Goal: Navigation & Orientation: Find specific page/section

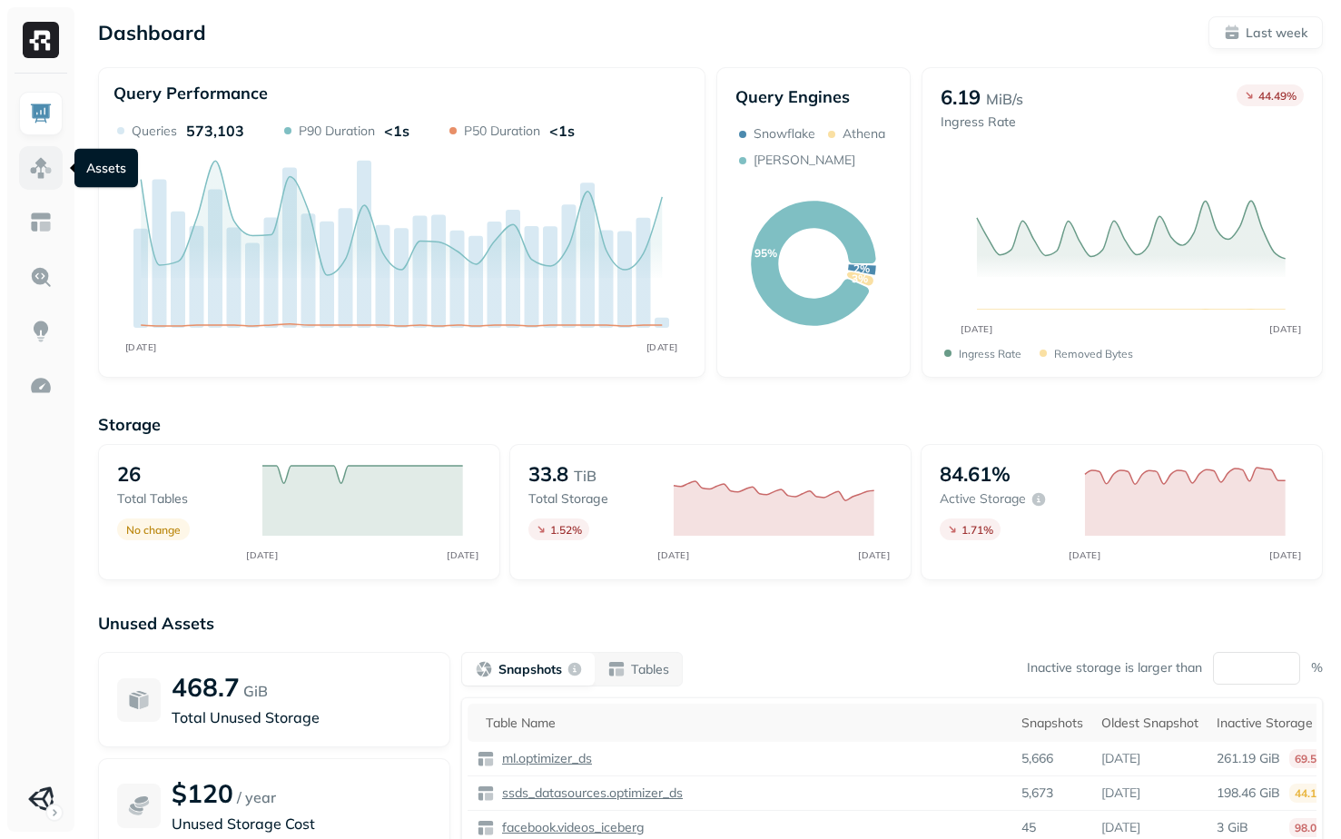
click at [38, 168] on img at bounding box center [41, 168] width 24 height 24
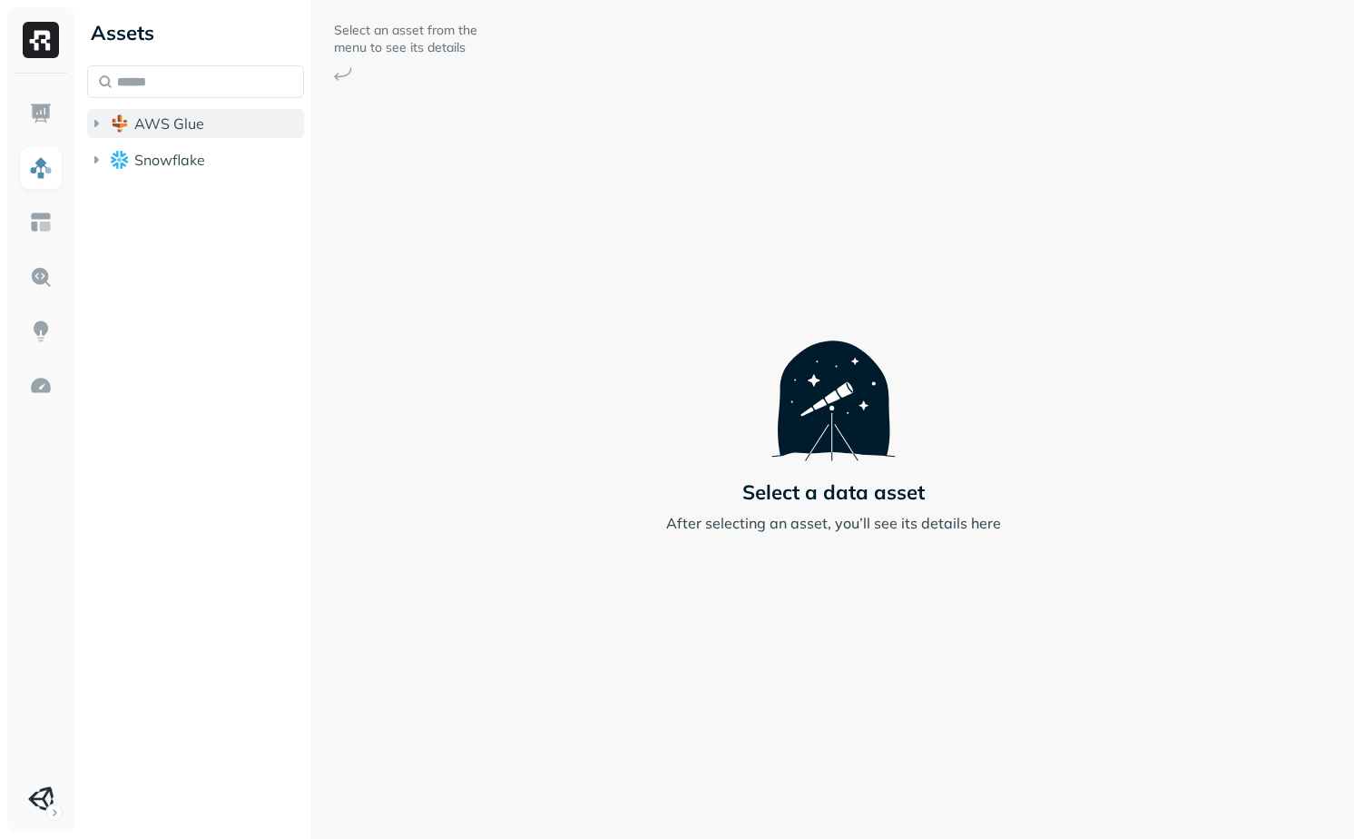
click at [191, 137] on button "AWS Glue" at bounding box center [195, 123] width 217 height 29
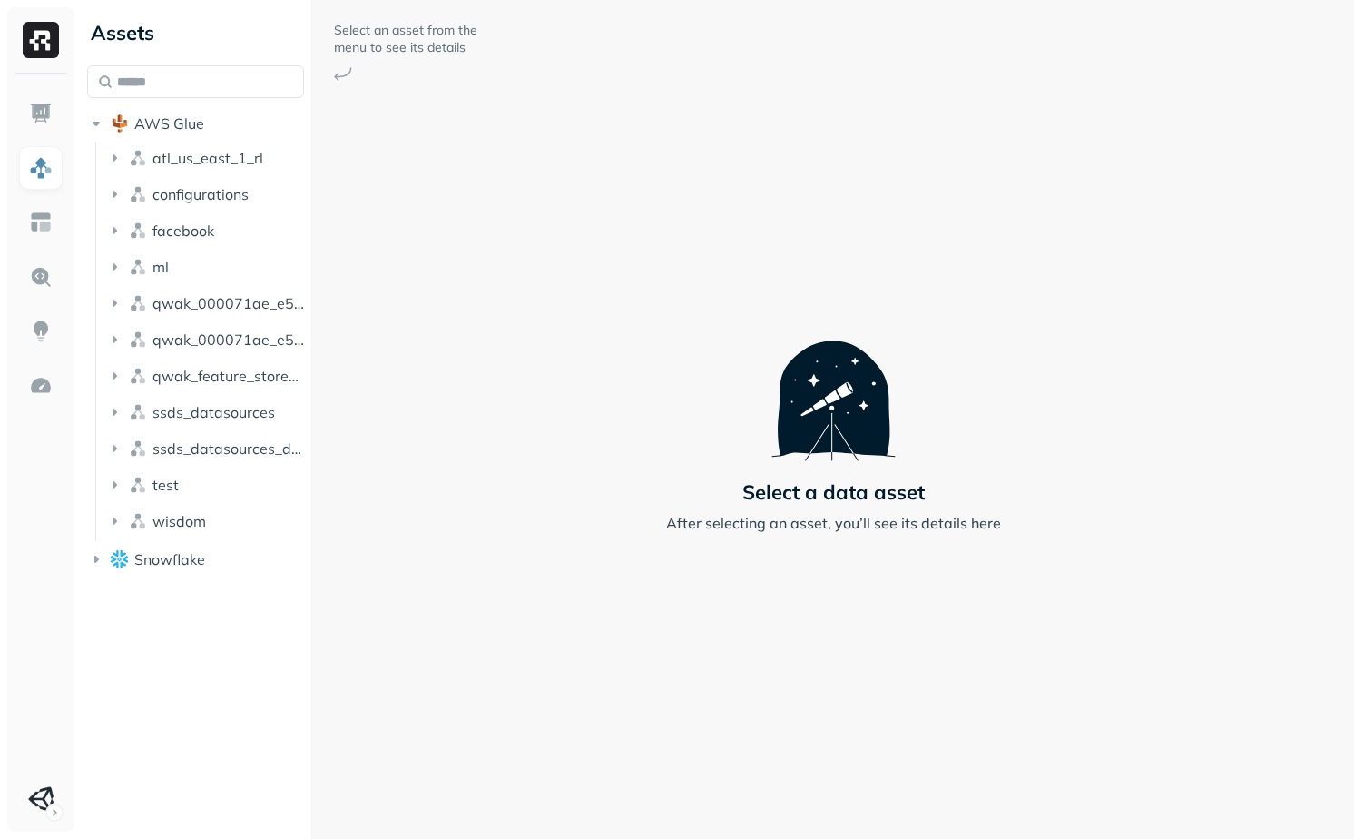
click at [194, 108] on div "AWS Glue atl_us_east_1_rl configurations facebook ml qwak_000071ae_e5f6_4c5f_97…" at bounding box center [195, 321] width 217 height 512
click at [194, 120] on span "AWS Glue" at bounding box center [169, 123] width 70 height 18
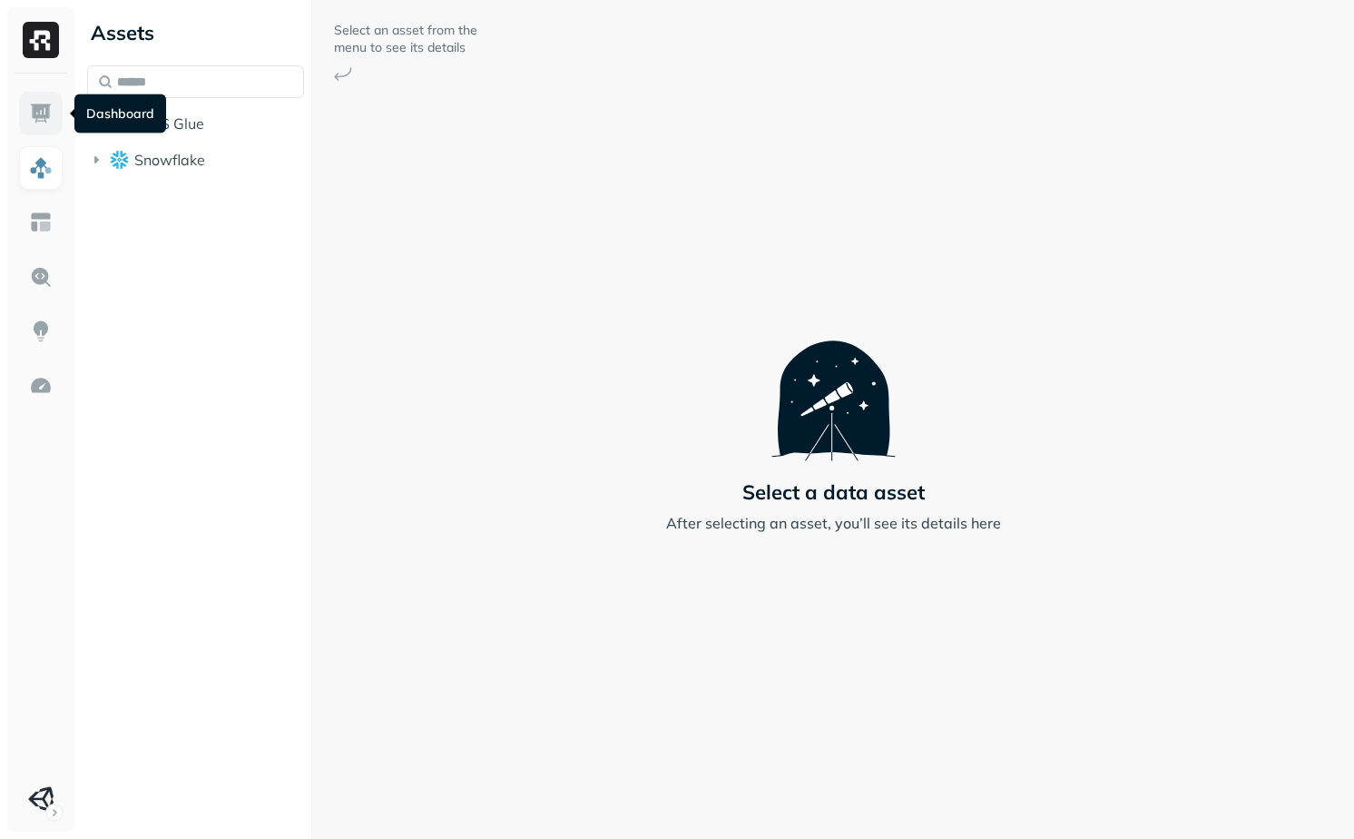
click at [55, 121] on link at bounding box center [41, 114] width 44 height 44
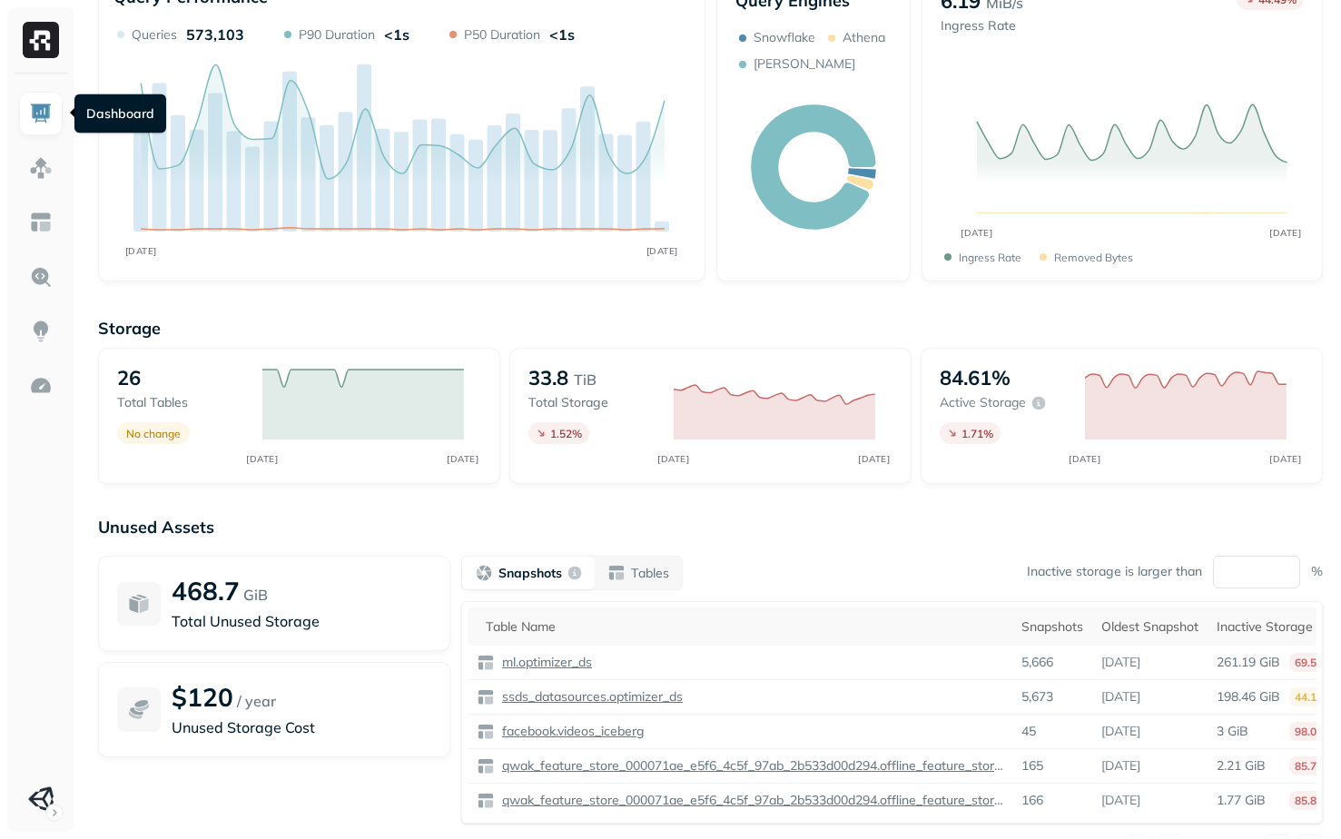
scroll to position [172, 0]
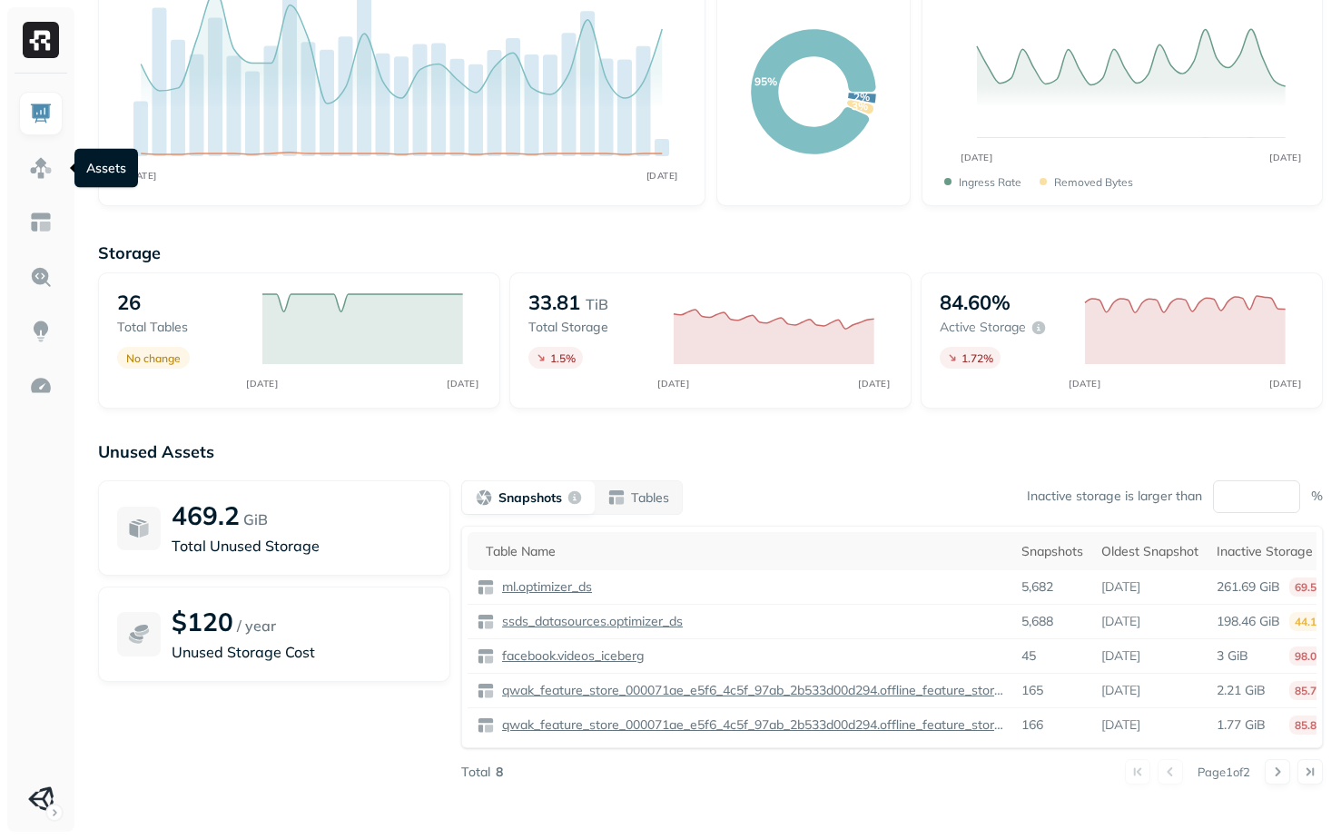
click at [310, 448] on p "Unused Assets" at bounding box center [710, 451] width 1225 height 21
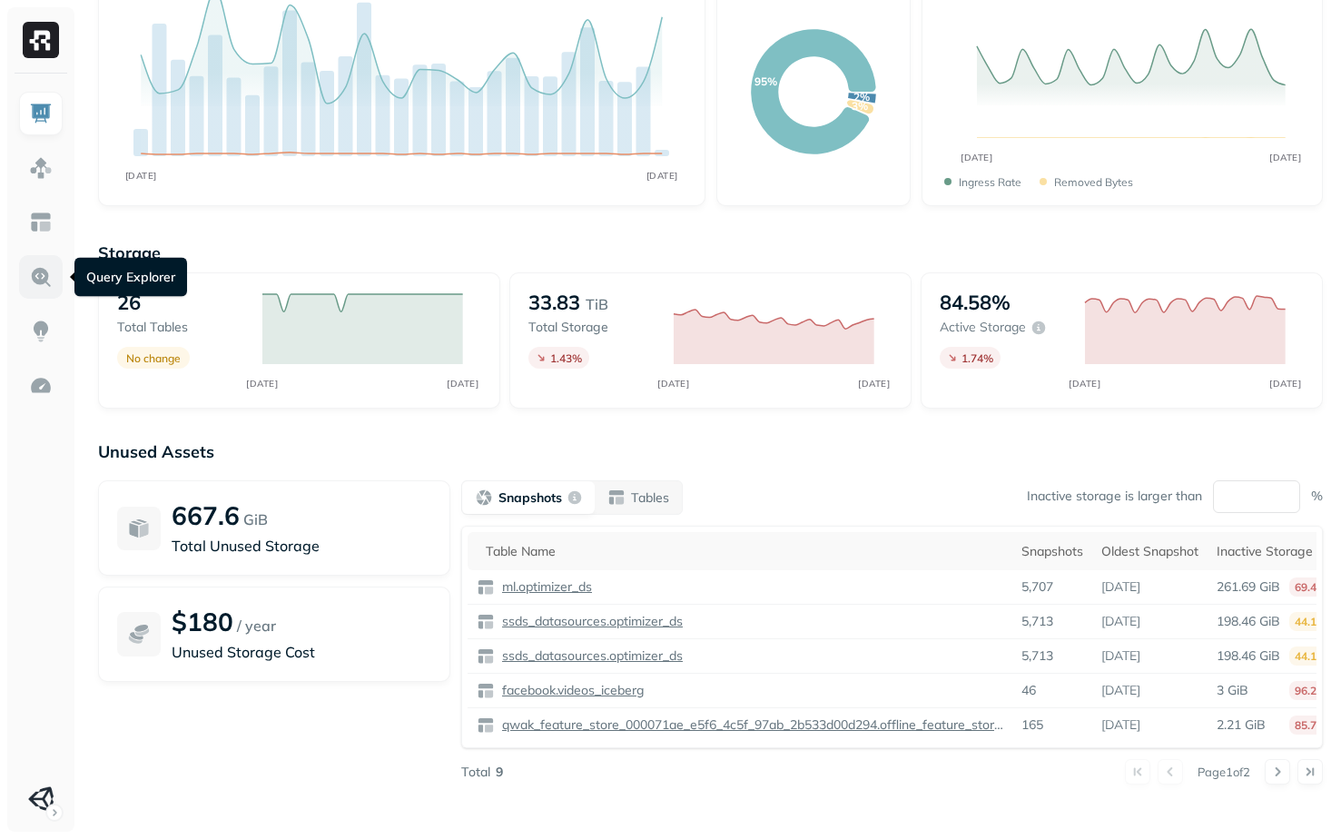
click at [32, 285] on img at bounding box center [41, 277] width 24 height 24
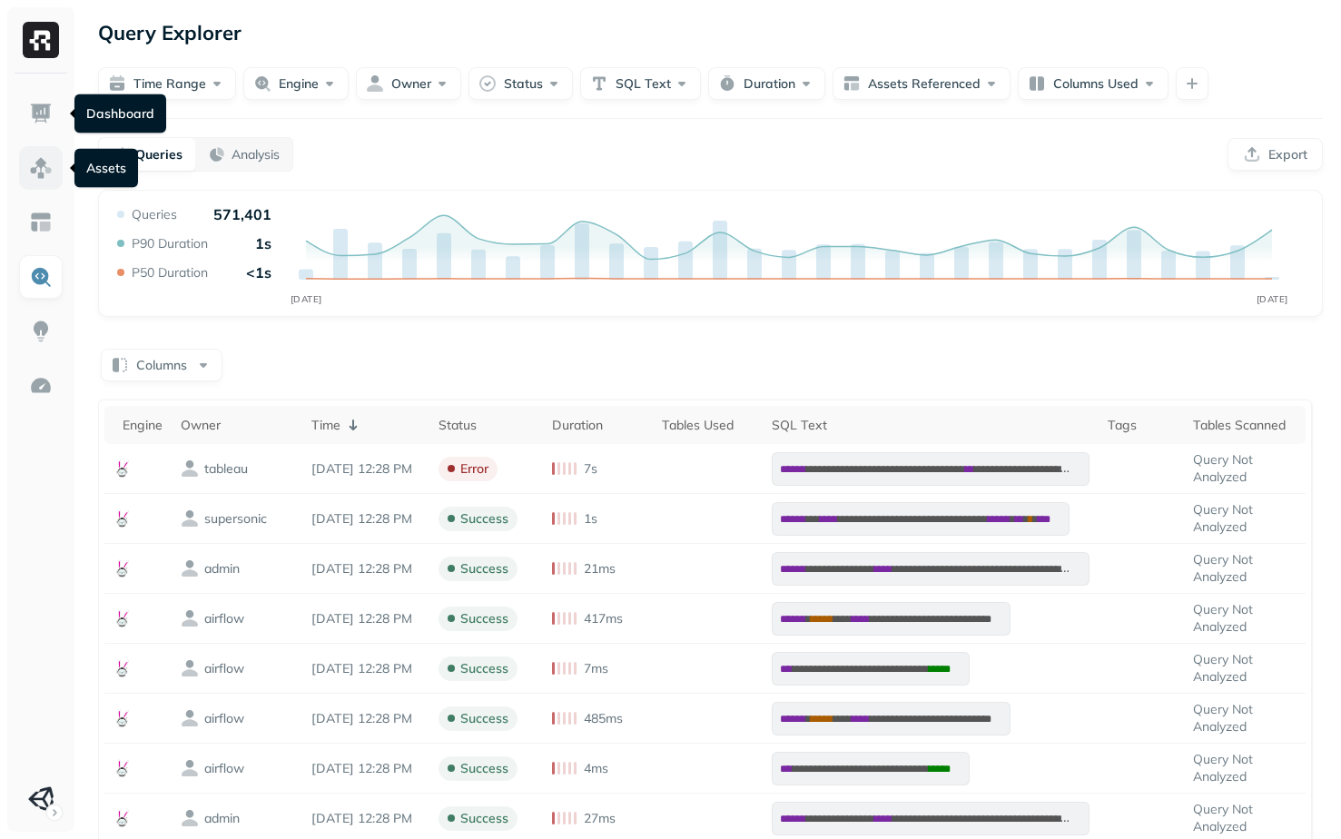
click at [46, 154] on link at bounding box center [41, 168] width 44 height 44
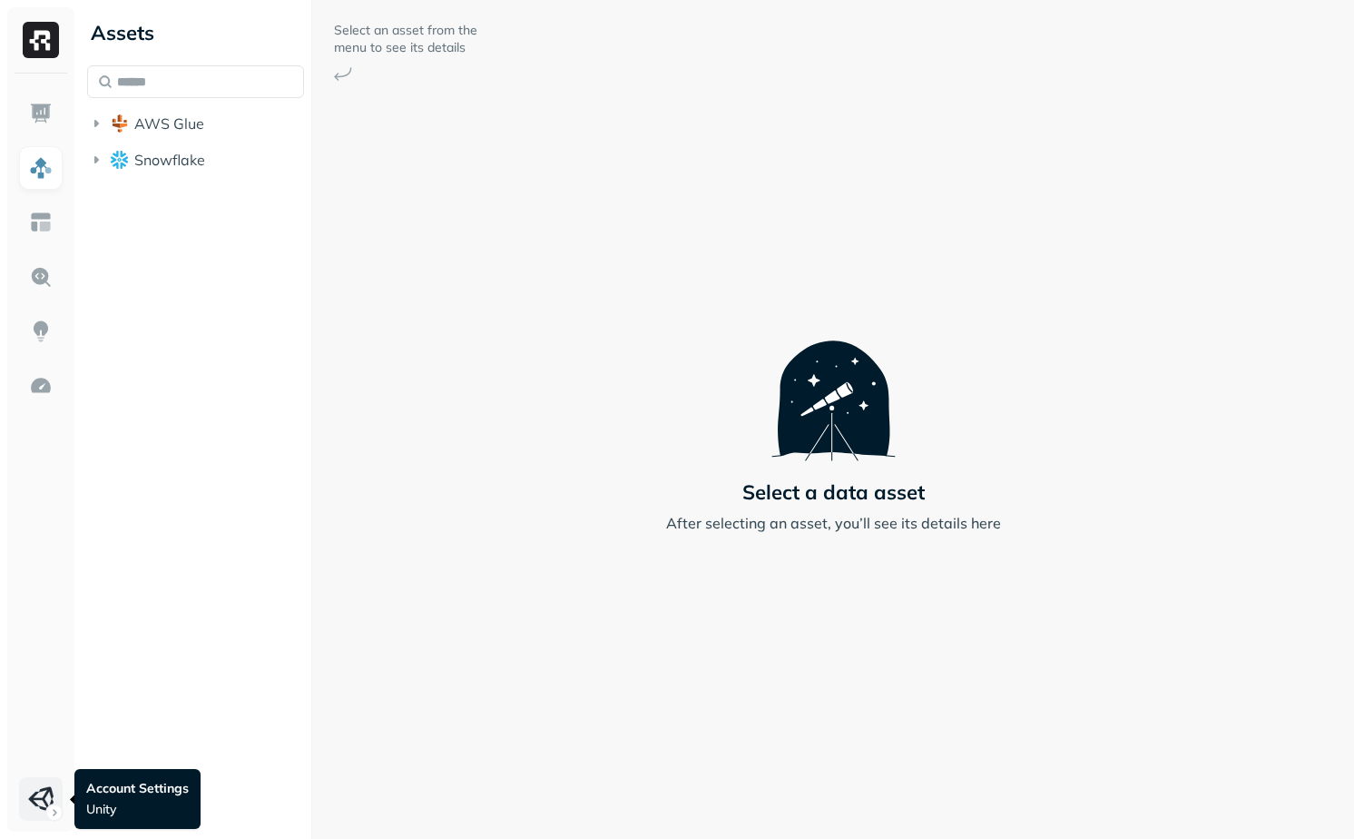
click at [31, 808] on html "Assets AWS Glue Snowflake Select an asset from the menu to see its details Sele…" at bounding box center [677, 419] width 1354 height 839
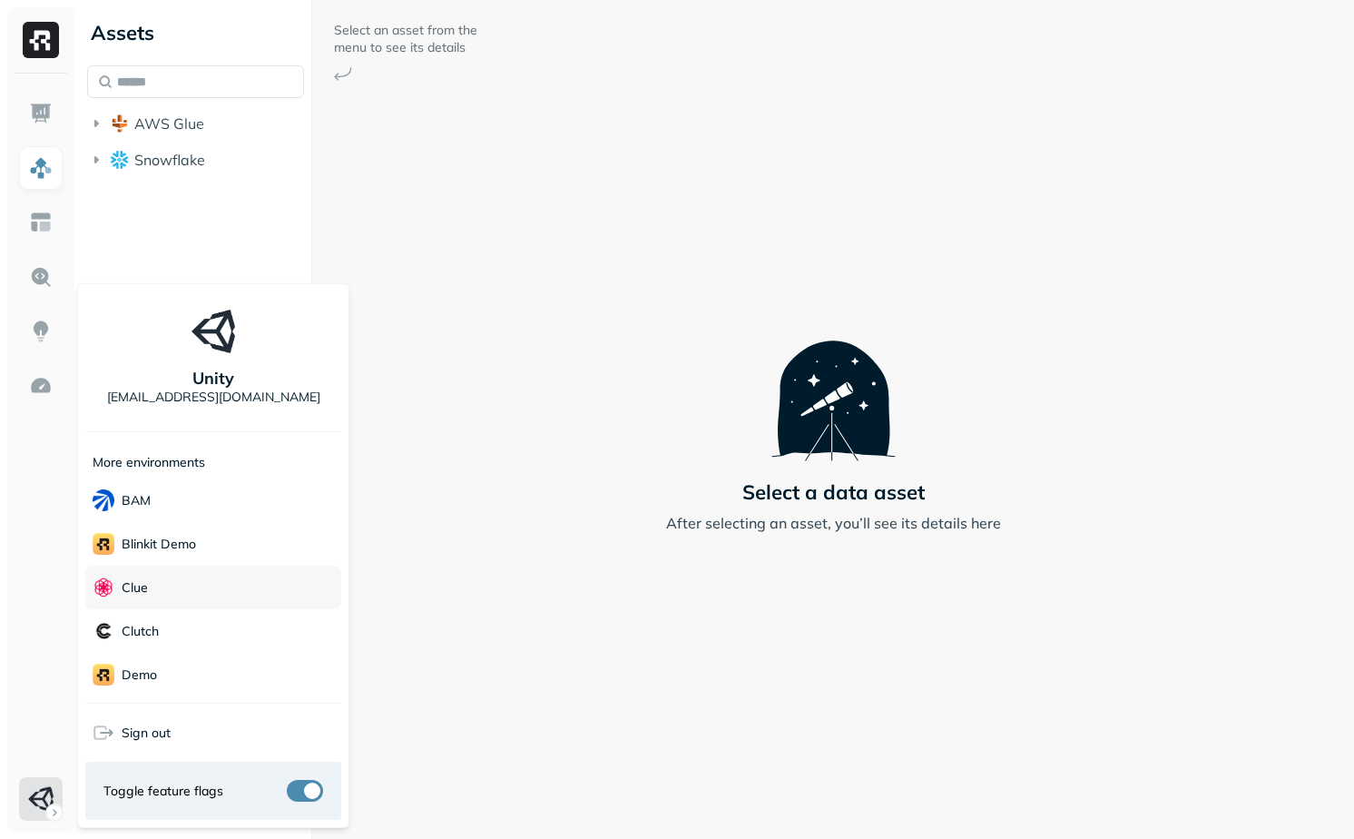
click at [178, 605] on div "Clue" at bounding box center [213, 588] width 256 height 44
